Goal: Check status: Check status

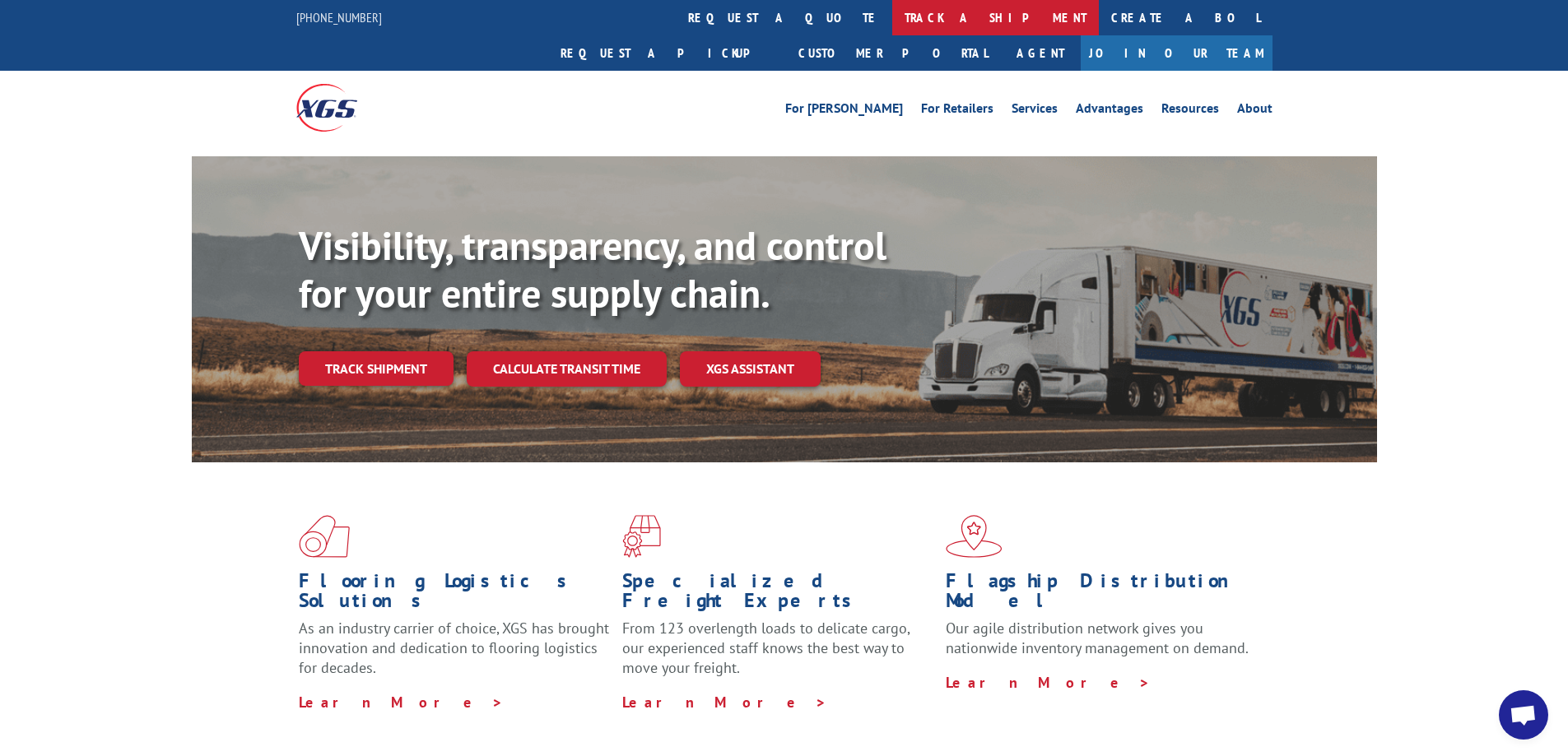
click at [892, 14] on link "track a shipment" at bounding box center [995, 17] width 206 height 35
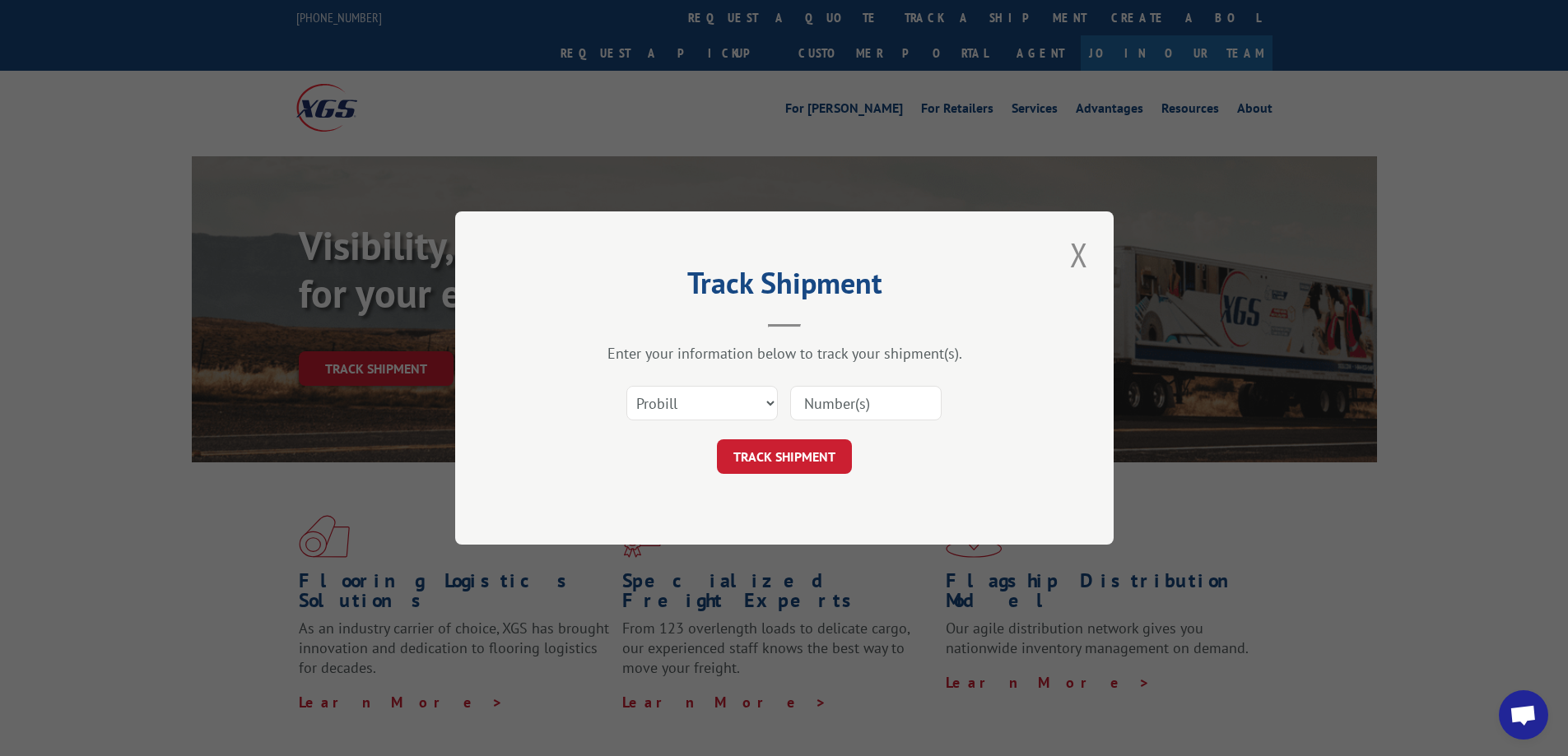
click at [823, 403] on input at bounding box center [866, 403] width 151 height 34
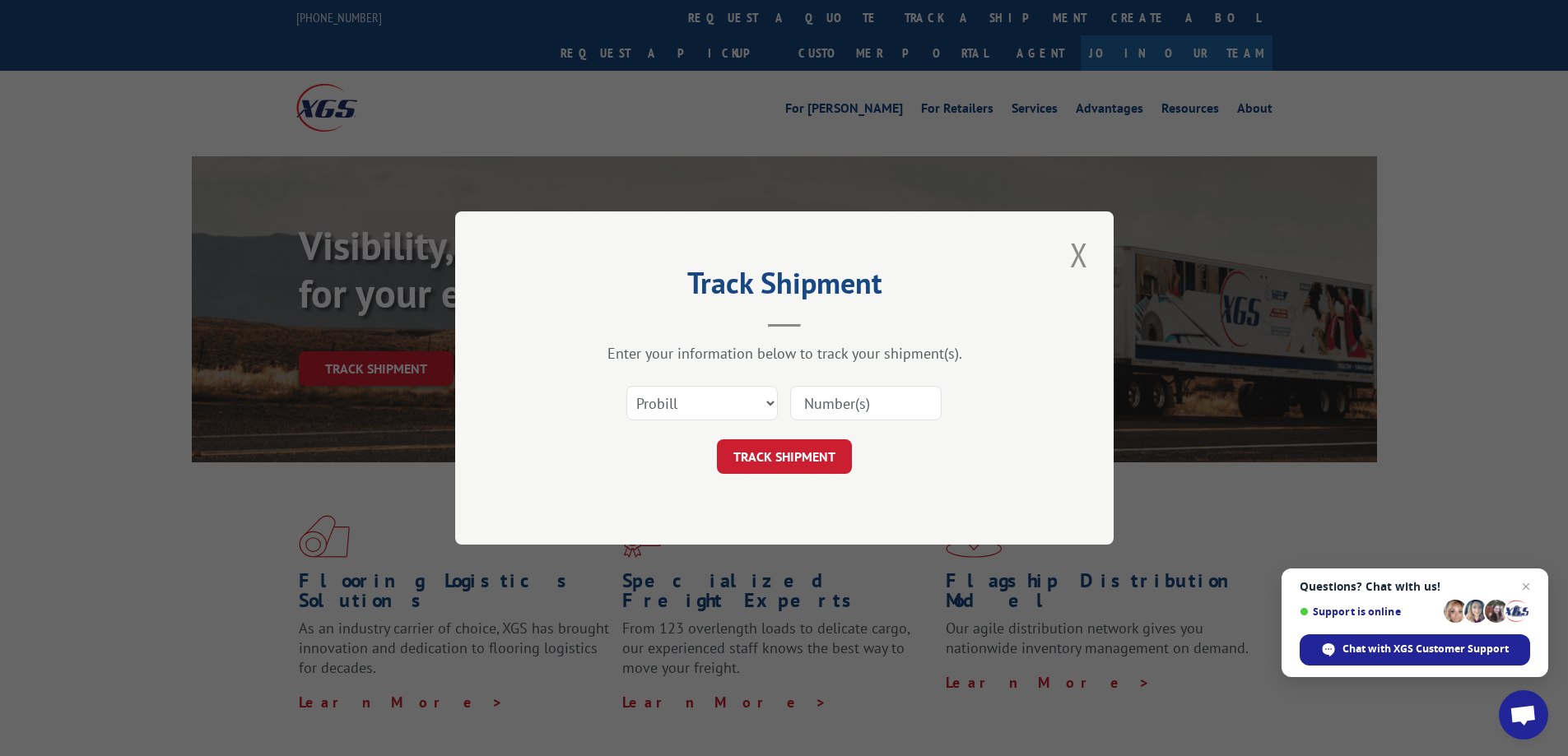
paste input "17059546"
type input "17059546"
click button "TRACK SHIPMENT" at bounding box center [784, 457] width 135 height 34
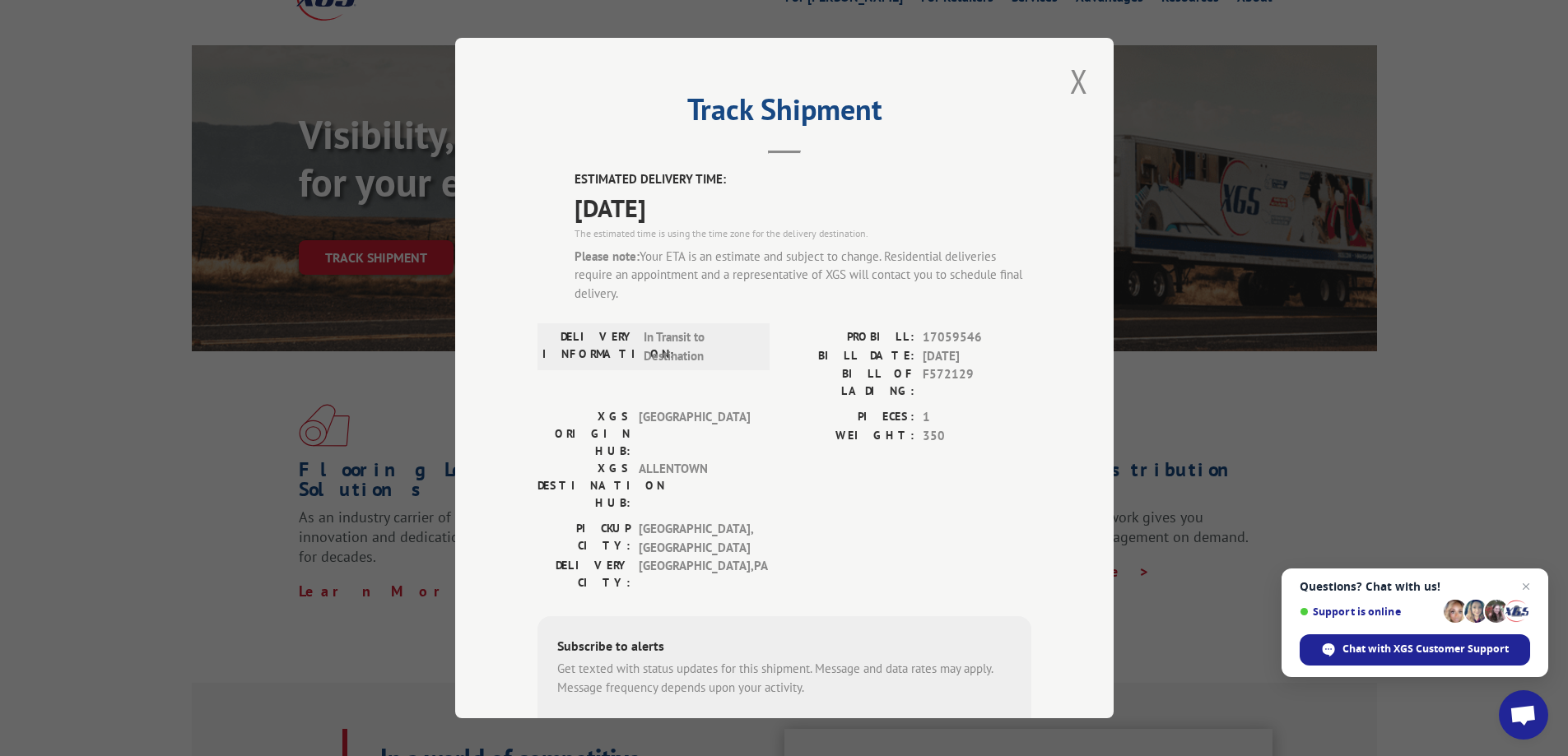
scroll to position [82, 0]
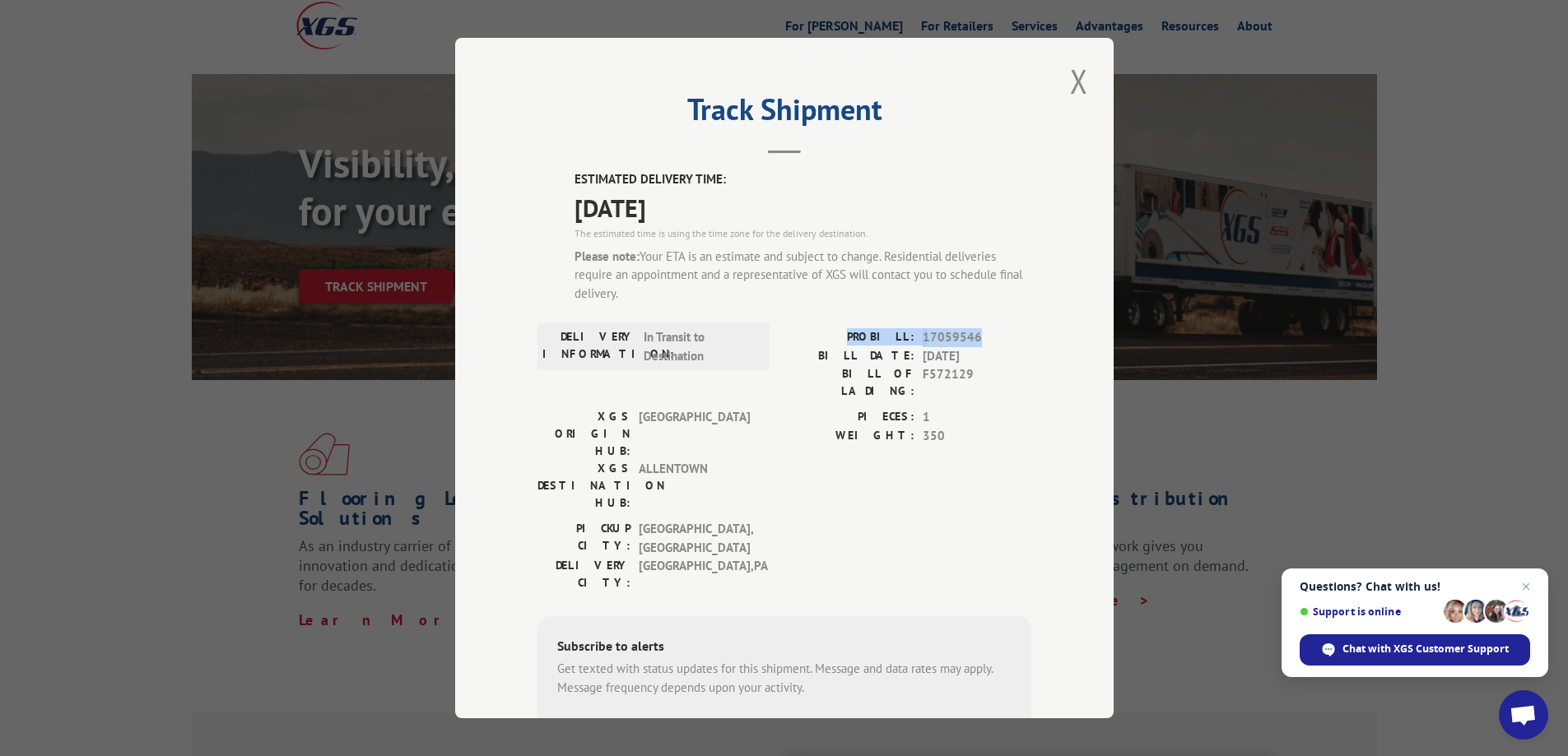
drag, startPoint x: 983, startPoint y: 335, endPoint x: 861, endPoint y: 333, distance: 122.0
click at [861, 333] on div "PROBILL: 17059546" at bounding box center [908, 337] width 247 height 19
copy div "PROBILL: 17059546"
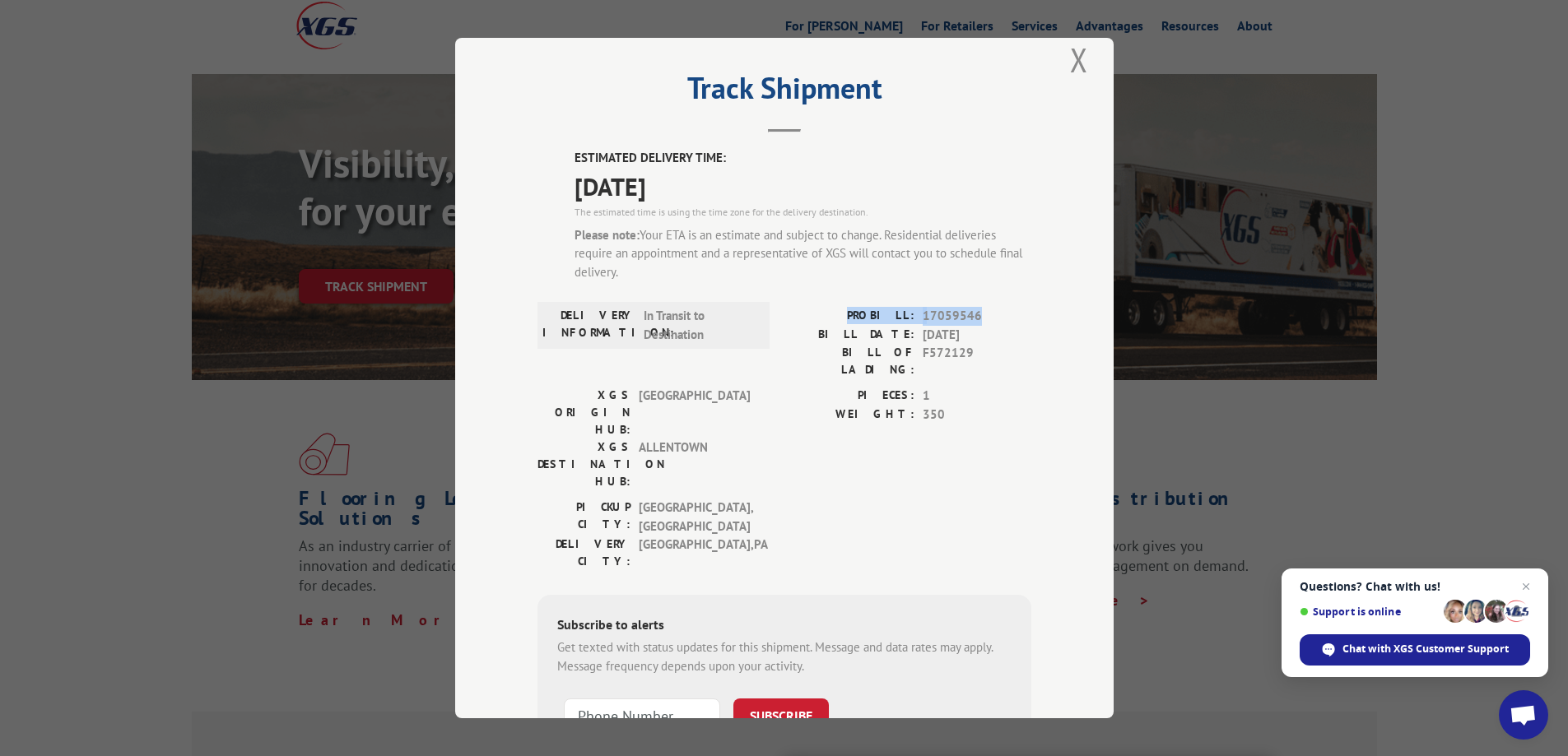
scroll to position [0, 0]
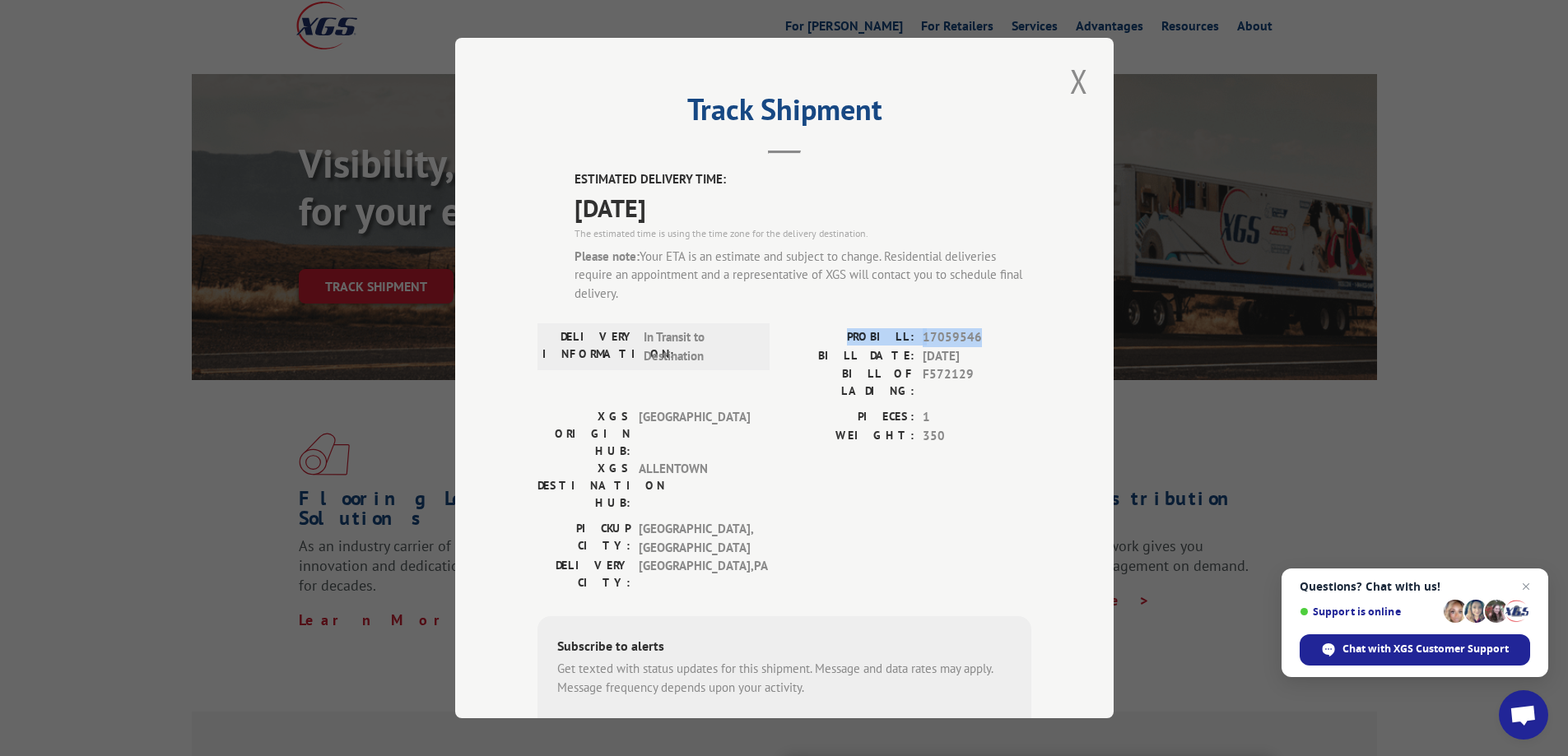
drag, startPoint x: 572, startPoint y: 205, endPoint x: 699, endPoint y: 214, distance: 127.3
click at [699, 214] on span "[DATE]" at bounding box center [803, 207] width 457 height 37
copy span "[DATE]"
drag, startPoint x: 980, startPoint y: 335, endPoint x: 854, endPoint y: 334, distance: 126.0
click at [854, 334] on div "PROBILL: 17059546" at bounding box center [908, 337] width 247 height 19
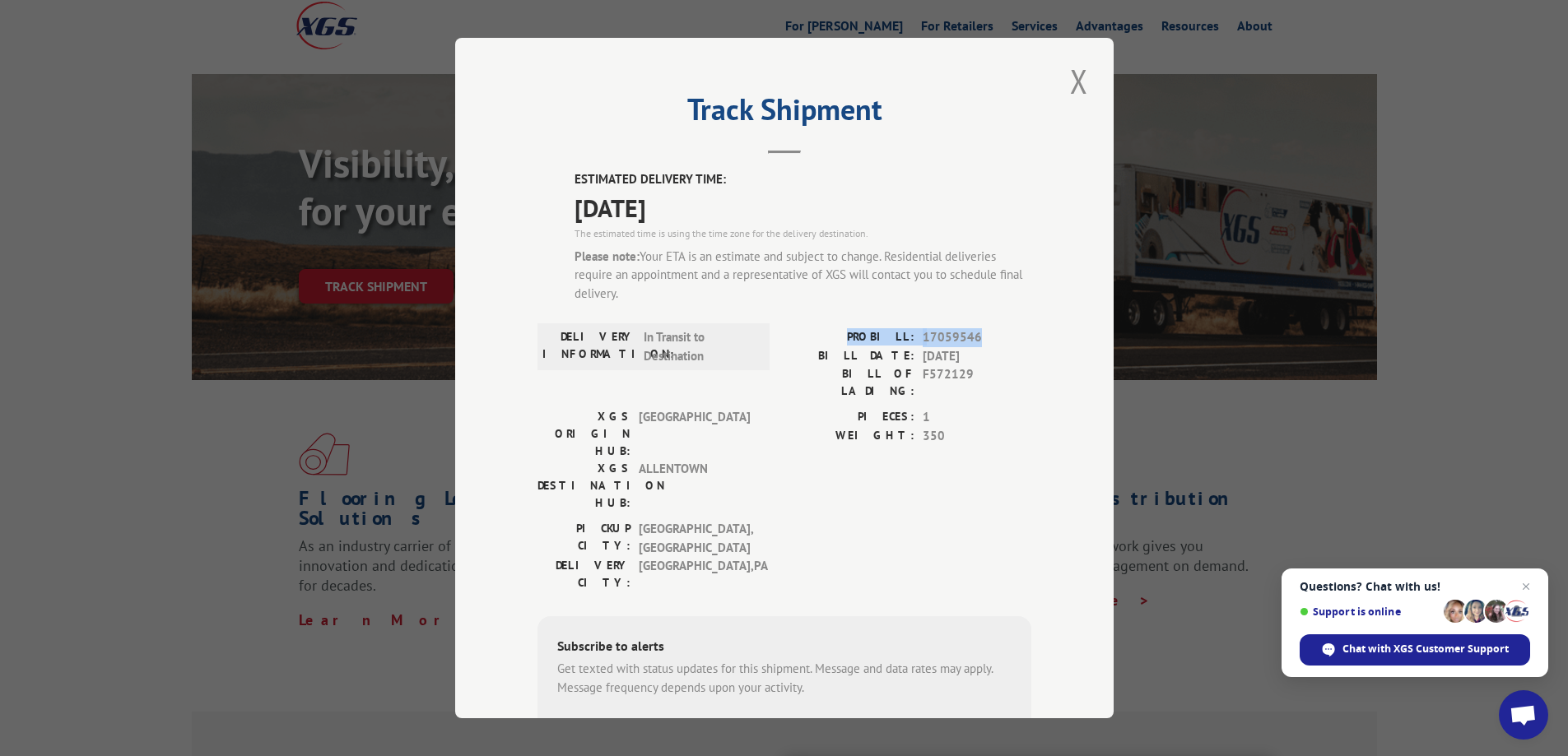
copy div "PROBILL: 17059546"
